Goal: Find specific page/section: Find specific page/section

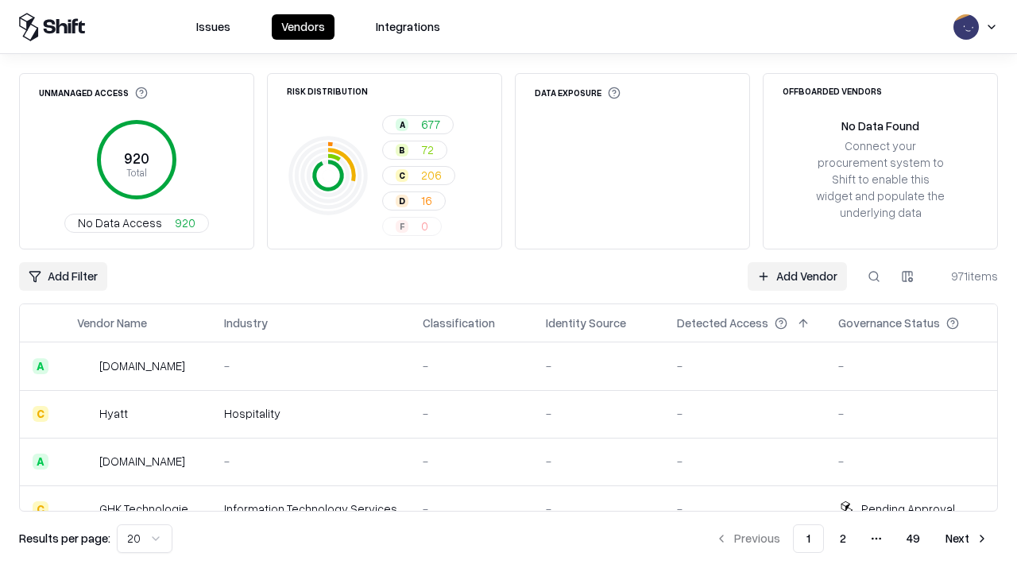
click at [509, 286] on div "Add Filter Add Vendor 971 items" at bounding box center [508, 276] width 979 height 29
click at [63, 277] on html "Issues Vendors Integrations Unmanaged Access 920 Total No Data Access 920 Risk …" at bounding box center [508, 286] width 1017 height 572
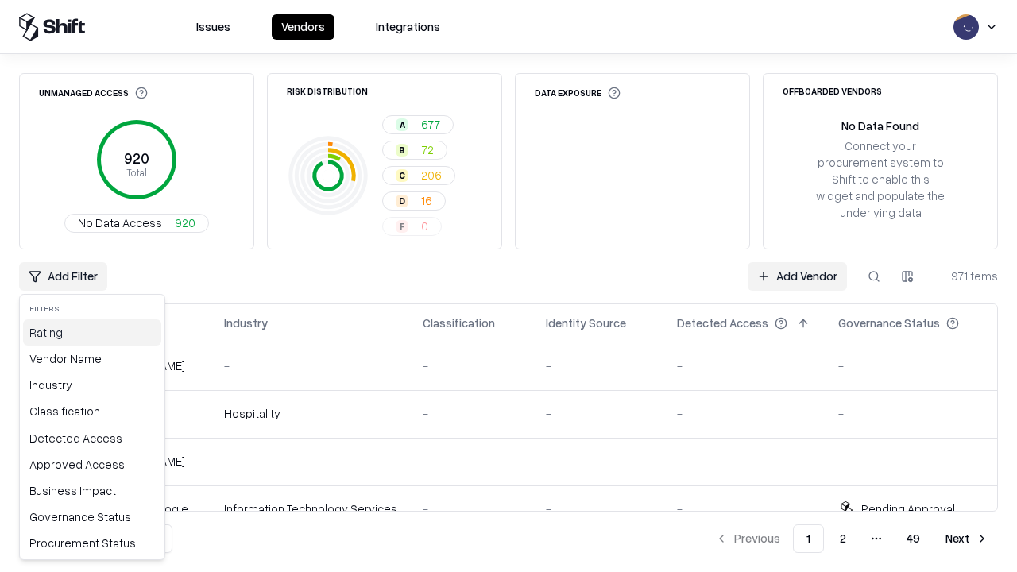
click at [92, 332] on div "Rating" at bounding box center [92, 333] width 138 height 26
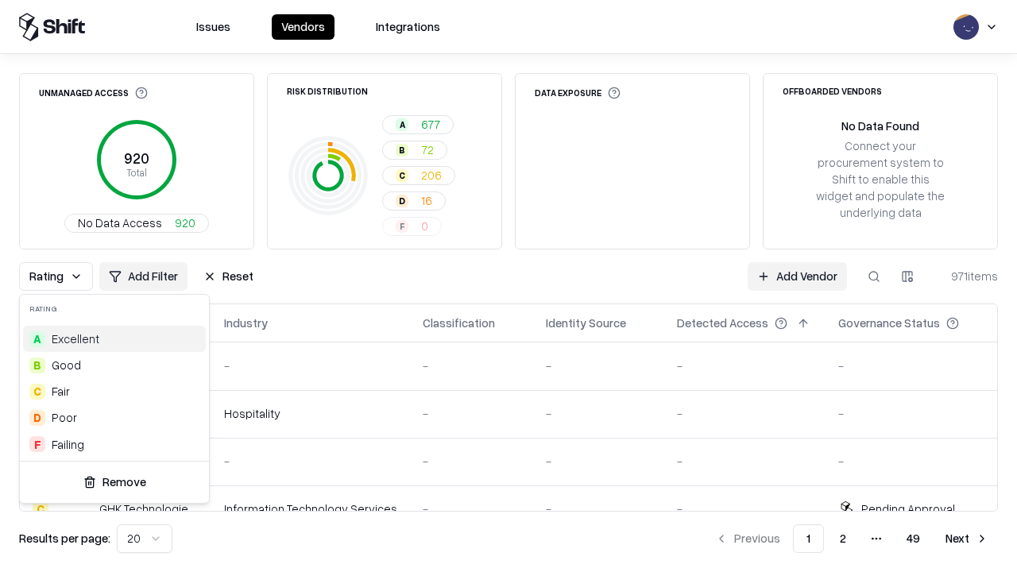
click at [509, 286] on html "Issues Vendors Integrations Unmanaged Access 920 Total No Data Access 920 Risk …" at bounding box center [508, 286] width 1017 height 572
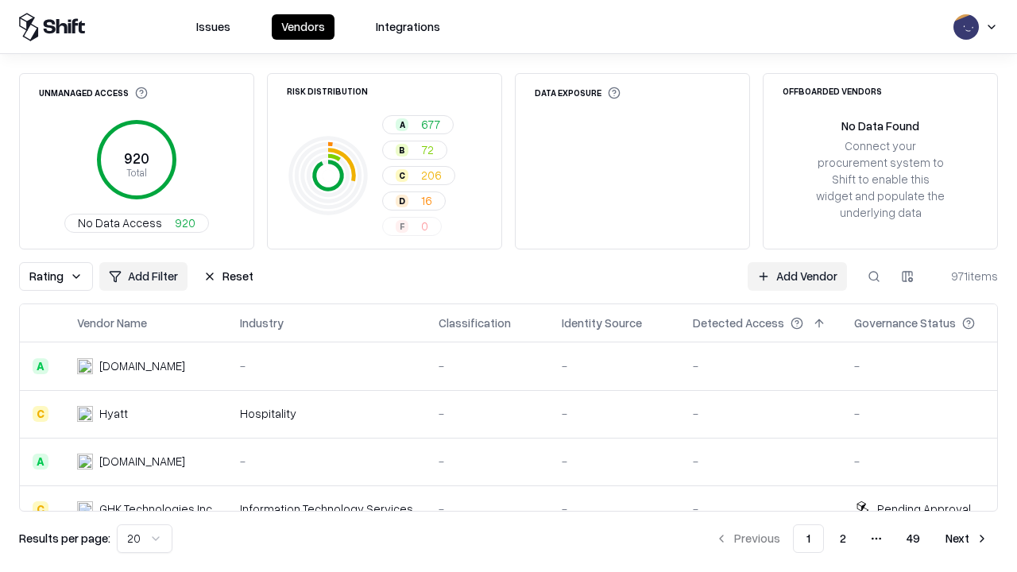
click at [228, 277] on button "Reset" at bounding box center [228, 276] width 69 height 29
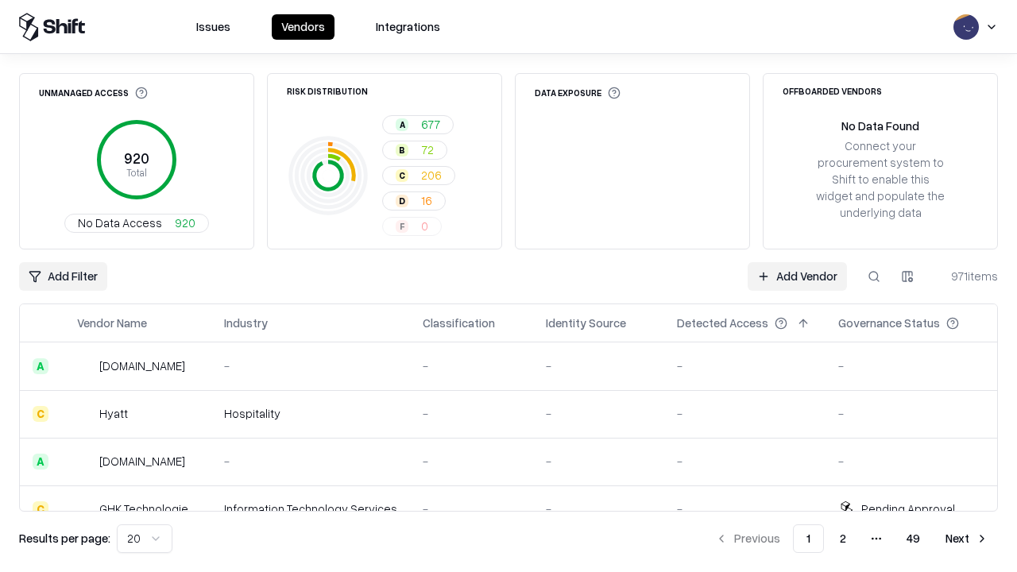
click at [509, 286] on div "Add Filter Add Vendor 971 items" at bounding box center [508, 276] width 979 height 29
click at [63, 277] on html "Issues Vendors Integrations Unmanaged Access 920 Total No Data Access 920 Risk …" at bounding box center [508, 286] width 1017 height 572
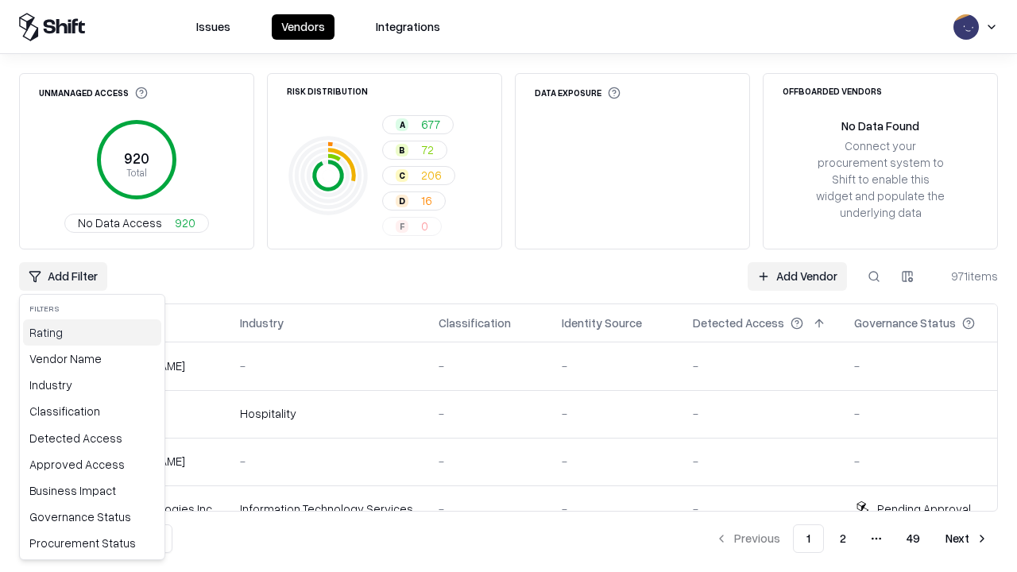
click at [92, 332] on div "Rating" at bounding box center [92, 333] width 138 height 26
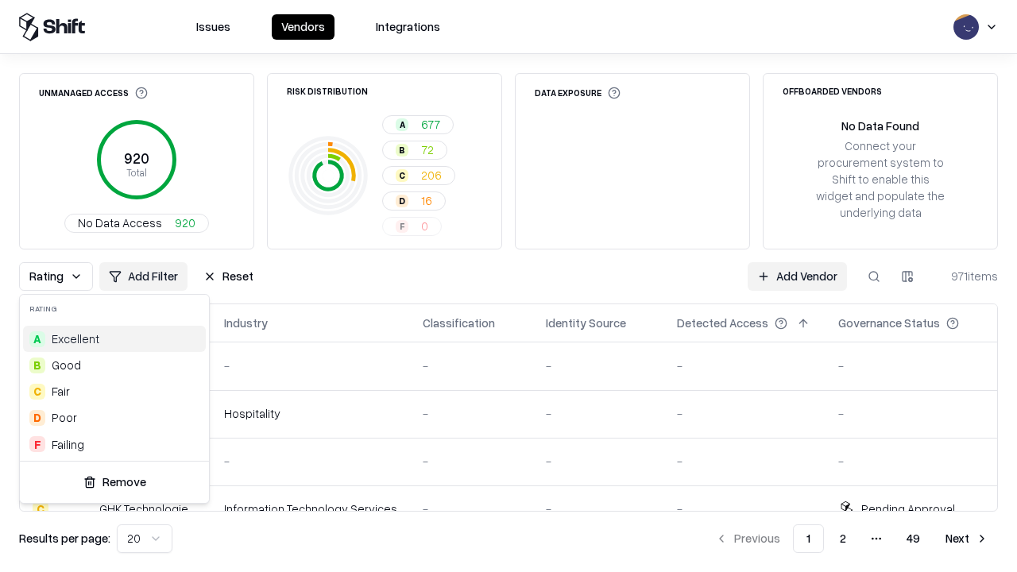
click at [114, 365] on div "B Good" at bounding box center [114, 365] width 183 height 26
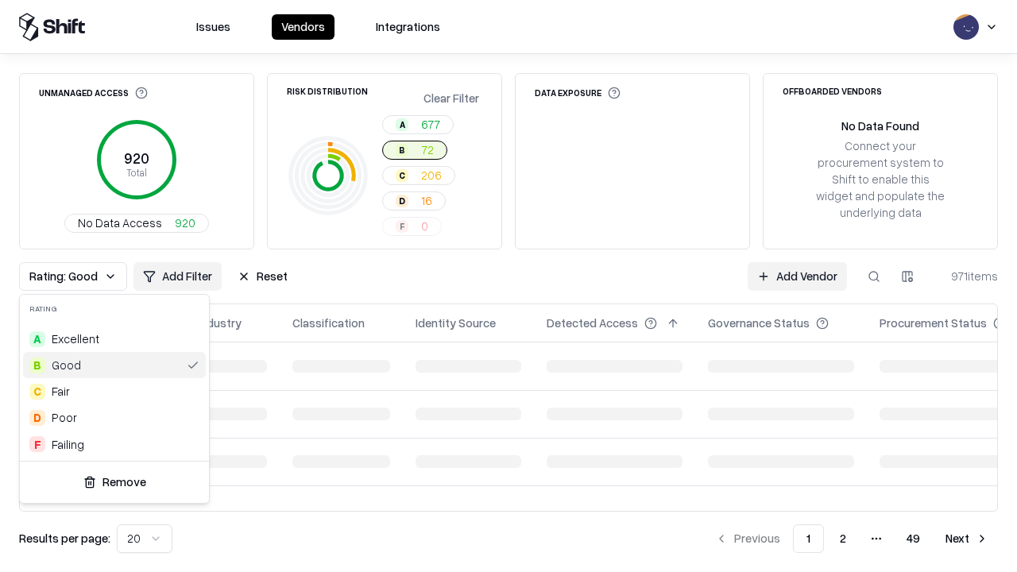
click at [509, 286] on html "Issues Vendors Integrations Unmanaged Access 920 Total No Data Access 920 Risk …" at bounding box center [508, 286] width 1017 height 572
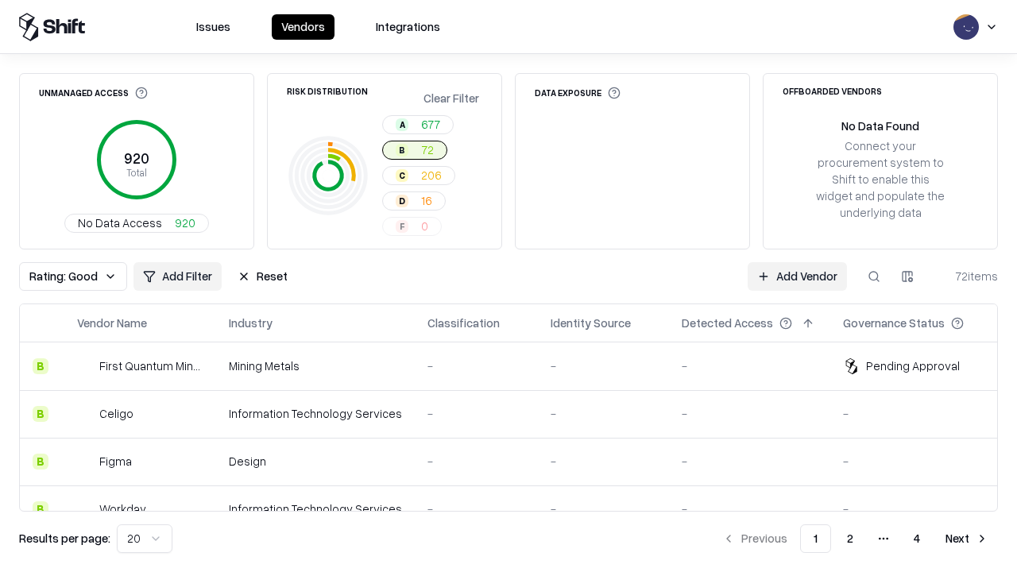
click at [509, 286] on div "Rating: Good Add Filter Reset Add Vendor 72 items" at bounding box center [508, 276] width 979 height 29
click at [262, 277] on button "Reset" at bounding box center [262, 276] width 69 height 29
click at [509, 286] on div "Add Filter Add Vendor 72 items" at bounding box center [508, 276] width 979 height 29
click at [63, 277] on html "Issues Vendors Integrations Unmanaged Access 920 Total No Data Access 920 Risk …" at bounding box center [508, 286] width 1017 height 572
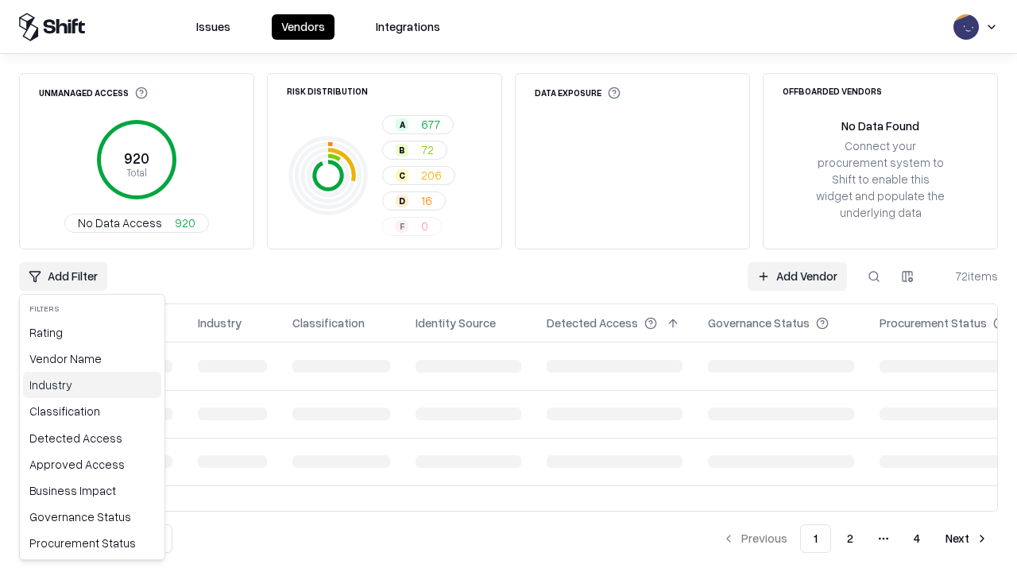
click at [92, 385] on div "Industry" at bounding box center [92, 385] width 138 height 26
